Goal: Transaction & Acquisition: Download file/media

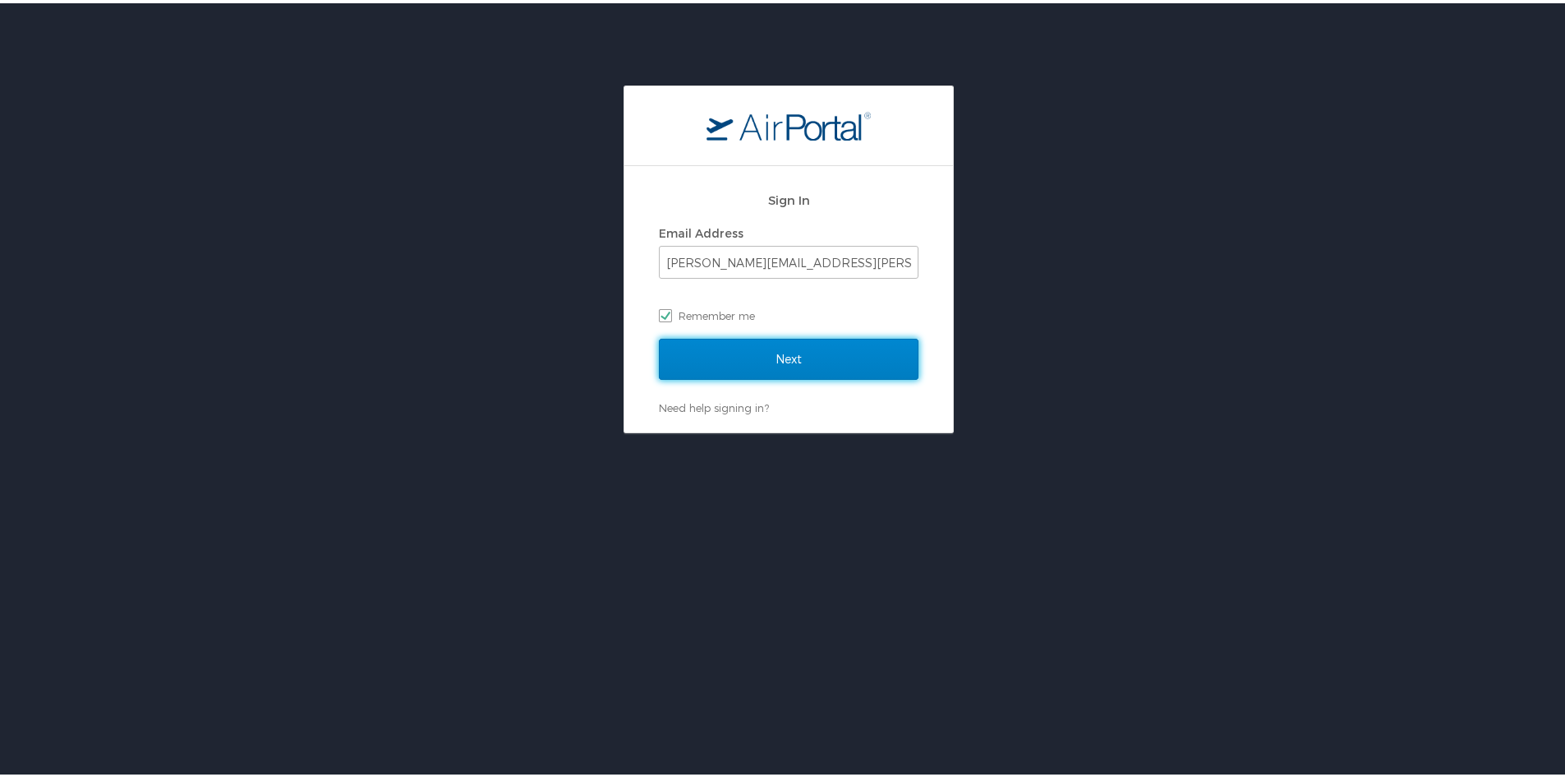
click at [821, 345] on input "Next" at bounding box center [789, 355] width 260 height 41
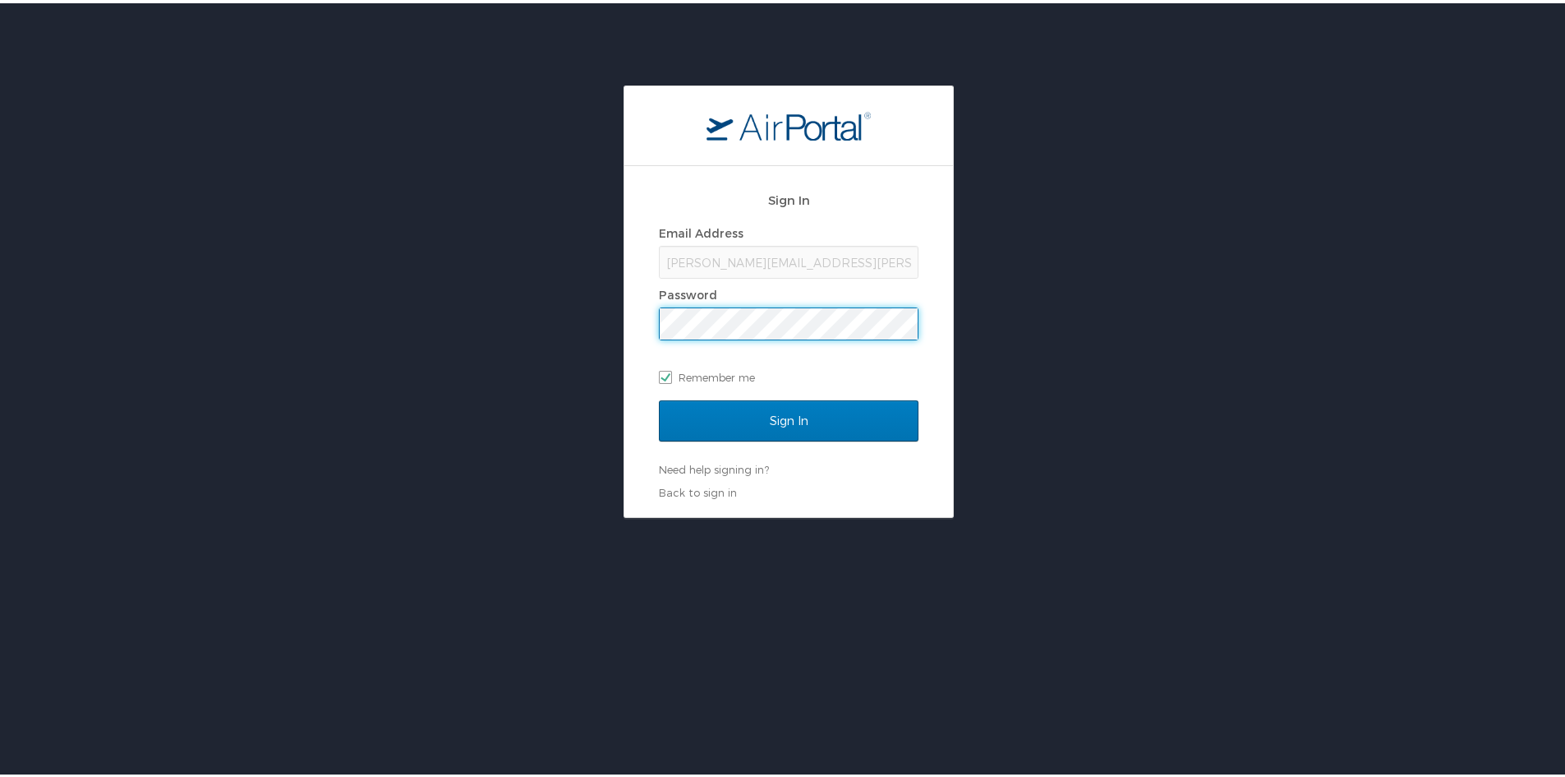
click at [659, 397] on input "Sign In" at bounding box center [789, 417] width 260 height 41
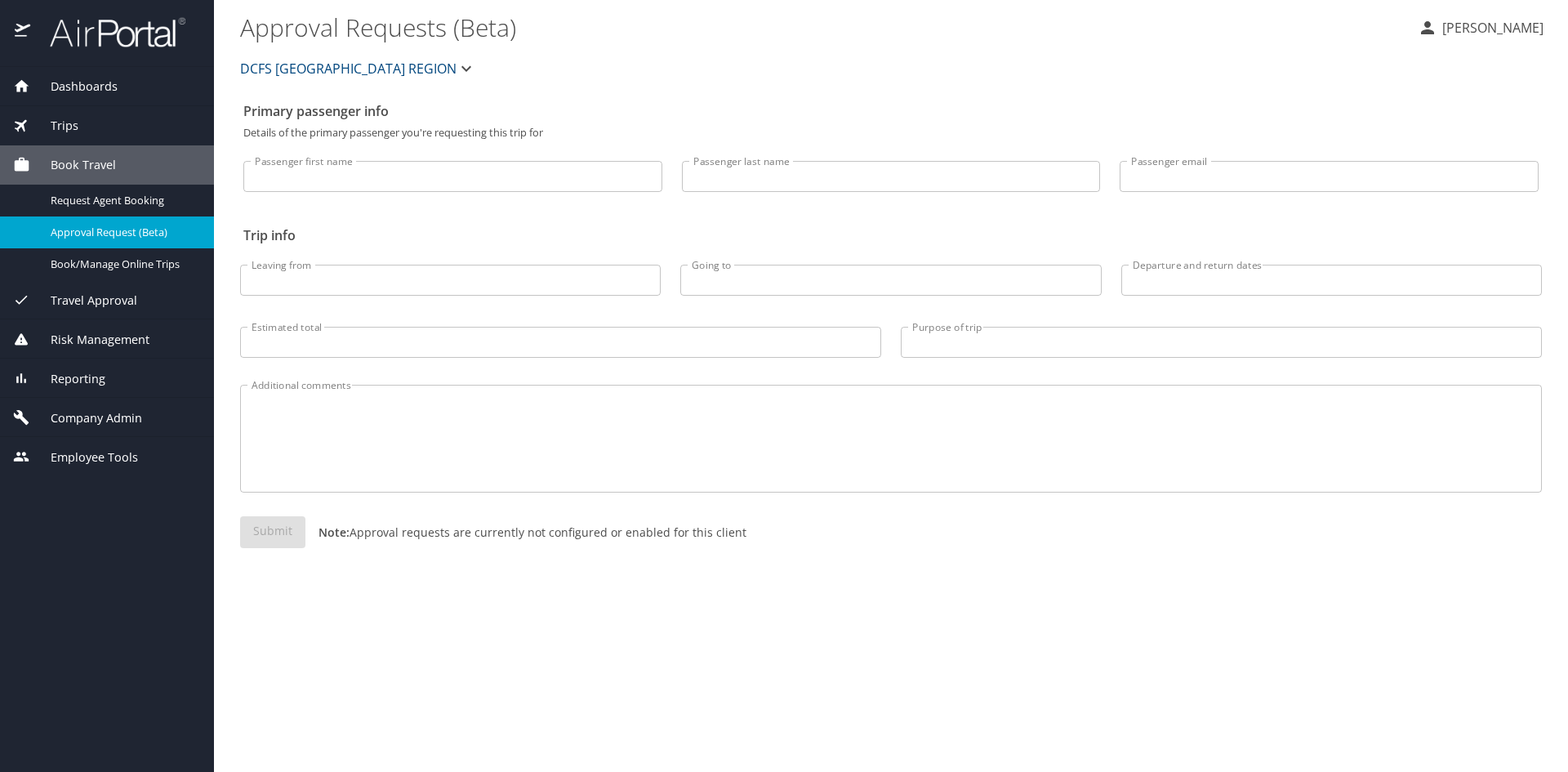
click at [104, 286] on div "Travel Approval" at bounding box center [106, 299] width 214 height 39
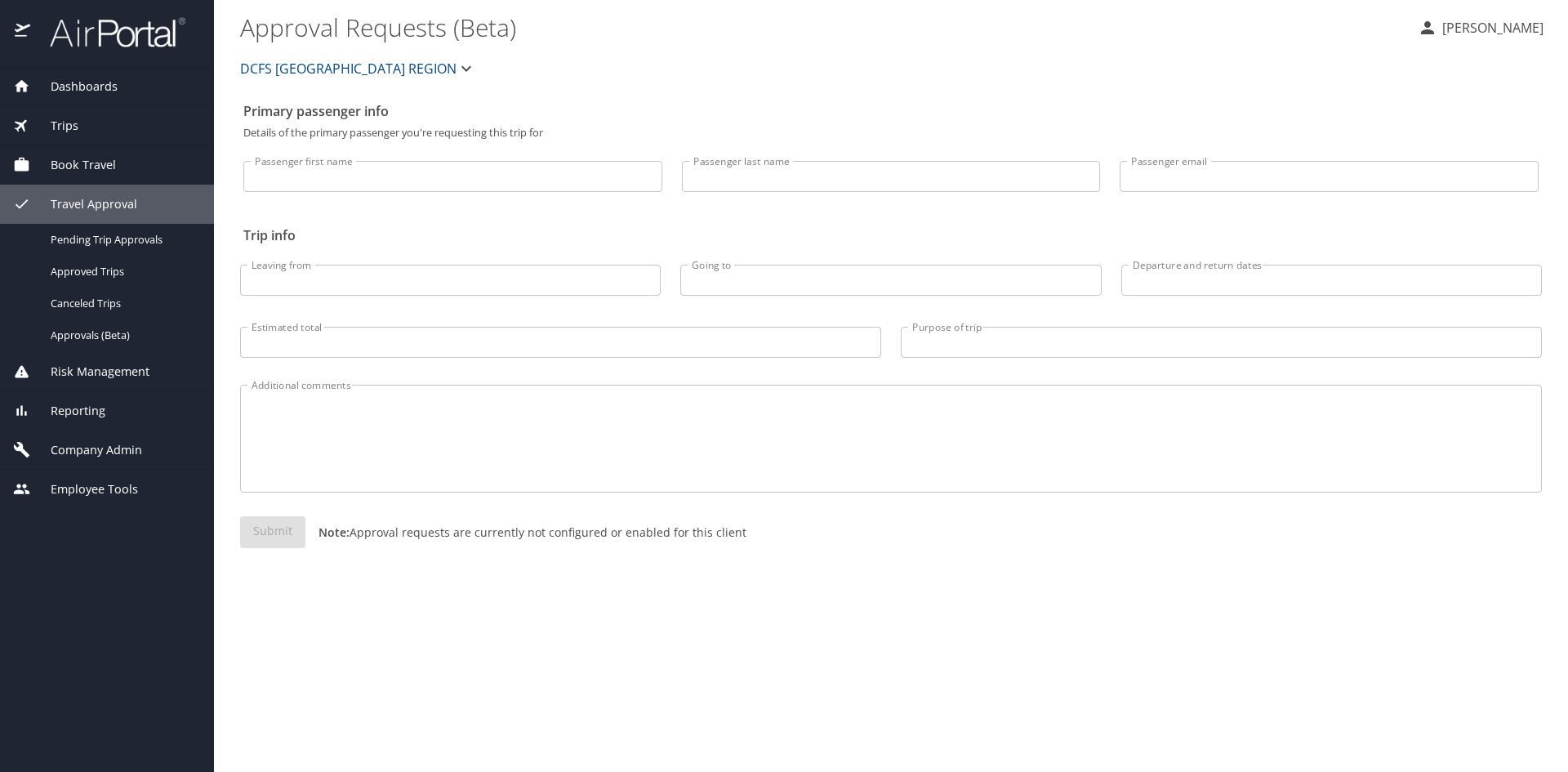
click at [66, 117] on span "Trips" at bounding box center [54, 126] width 48 height 18
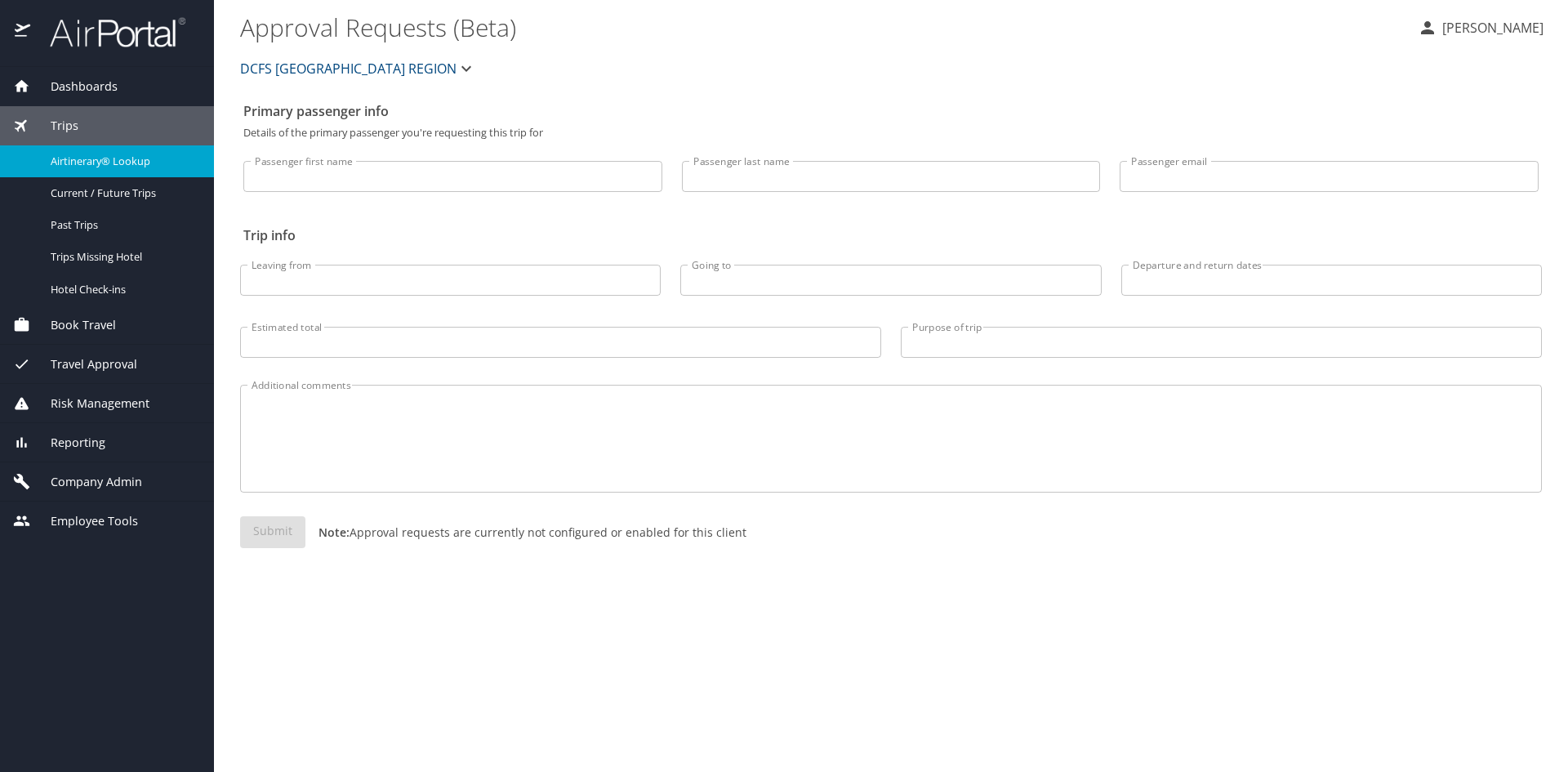
click at [185, 157] on span "Airtinerary® Lookup" at bounding box center [122, 161] width 144 height 16
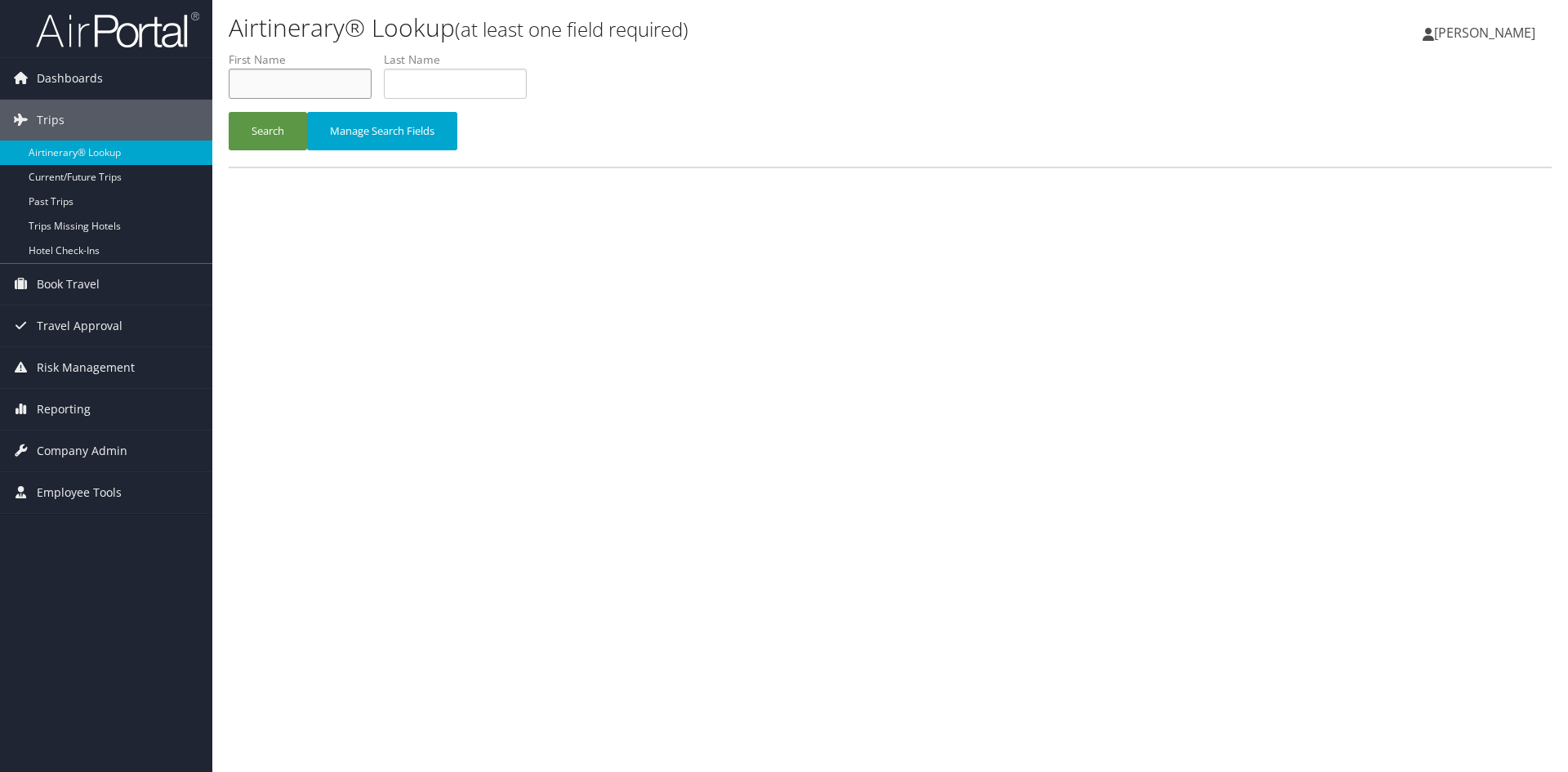
click at [328, 93] on input "text" at bounding box center [300, 83] width 143 height 30
type input "keona"
type input "relif"
click at [229, 112] on button "Search" at bounding box center [267, 131] width 78 height 39
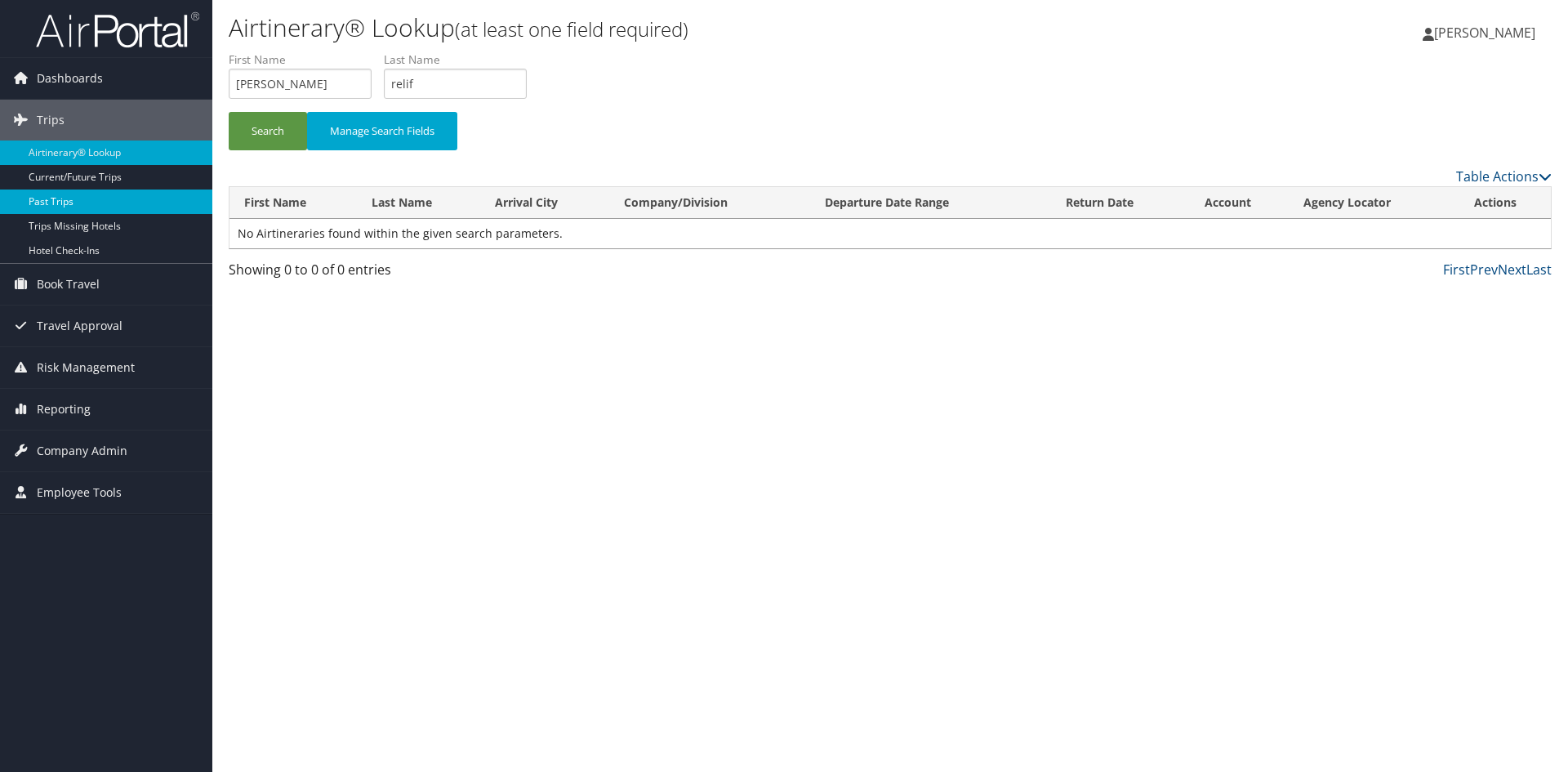
click at [119, 192] on link "Past Trips" at bounding box center [106, 202] width 213 height 25
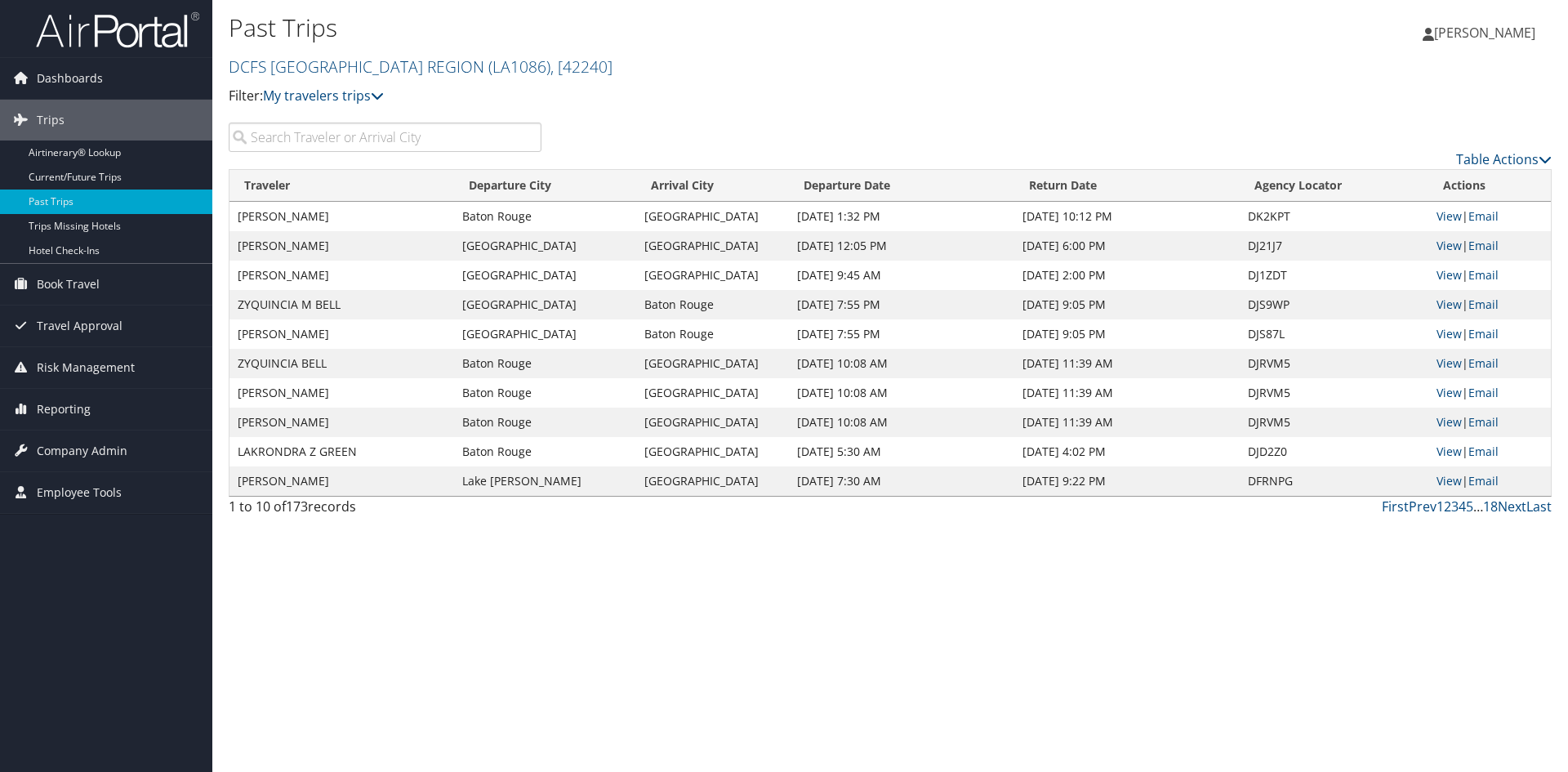
click at [456, 136] on input "search" at bounding box center [385, 137] width 313 height 30
click at [1438, 273] on link "View" at bounding box center [1448, 275] width 25 height 16
click at [1447, 242] on link "View" at bounding box center [1448, 245] width 25 height 16
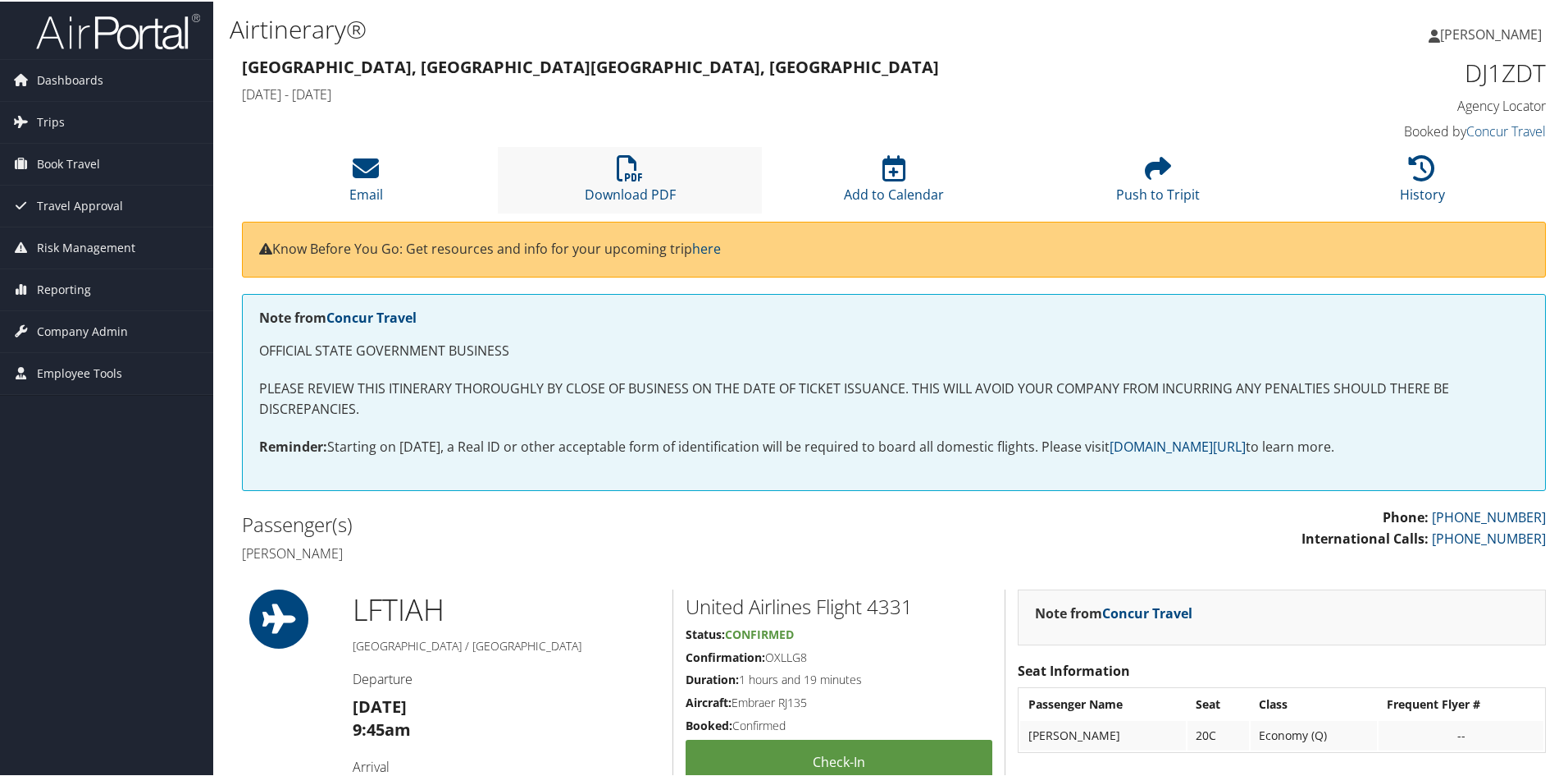
click at [648, 169] on li "Download PDF" at bounding box center [630, 178] width 264 height 67
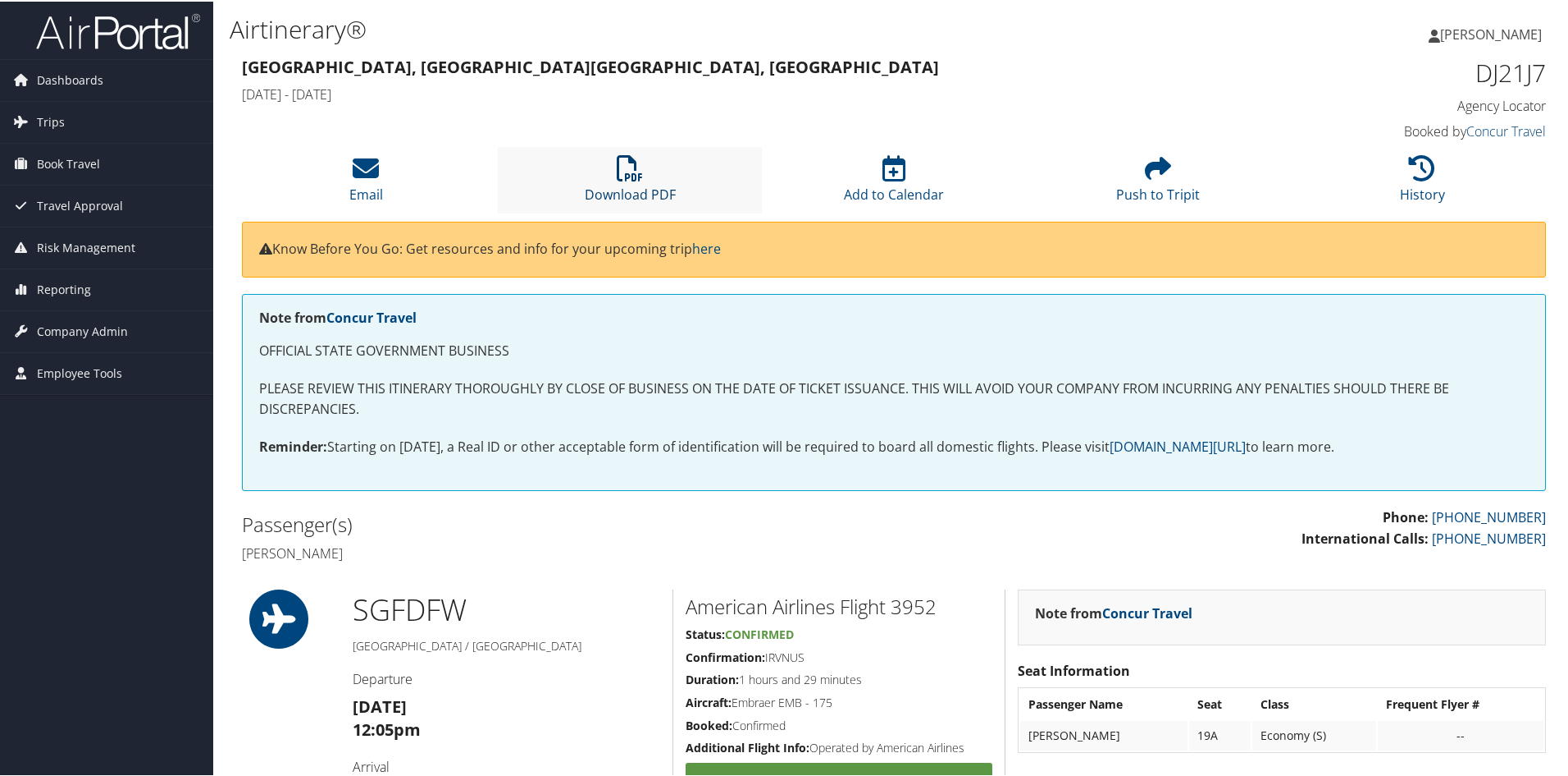
click at [631, 165] on icon at bounding box center [630, 167] width 26 height 26
